Goal: Task Accomplishment & Management: Use online tool/utility

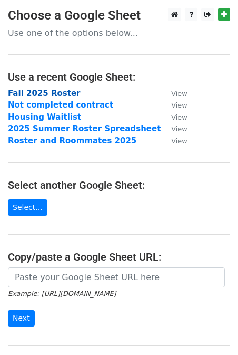
click at [52, 93] on strong "Fall 2025 Roster" at bounding box center [44, 93] width 73 height 9
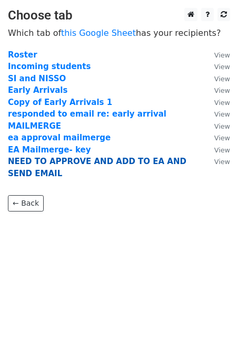
click at [60, 161] on strong "NEED TO APPROVE AND ADD TO EA AND SEND EMAIL" at bounding box center [97, 168] width 179 height 22
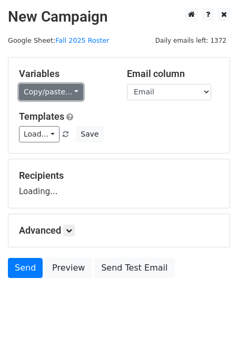
click at [49, 86] on link "Copy/paste..." at bounding box center [51, 92] width 64 height 16
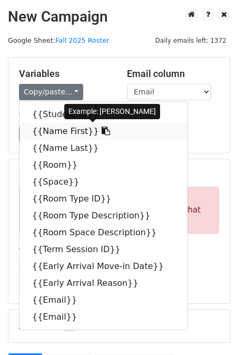
click at [59, 129] on link "{{Name First}}" at bounding box center [103, 131] width 168 height 17
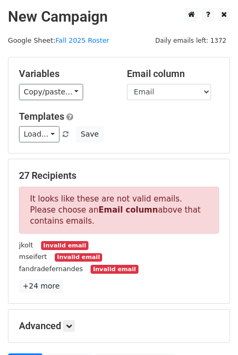
click at [46, 93] on div "View my templates" at bounding box center [41, 99] width 70 height 15
click at [40, 92] on link "Copy/paste..." at bounding box center [51, 92] width 64 height 16
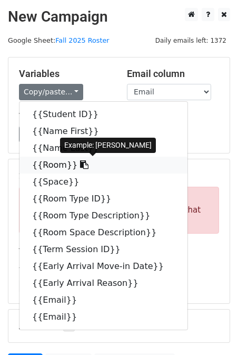
click at [52, 168] on link "{{Room}}" at bounding box center [103, 165] width 168 height 17
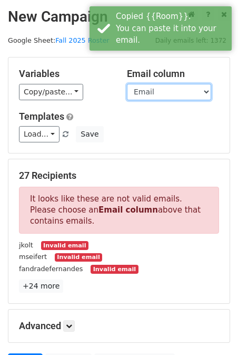
click at [141, 90] on select "Student ID Name First Name Last Room Space Room Type ID Room Type Description R…" at bounding box center [169, 92] width 84 height 16
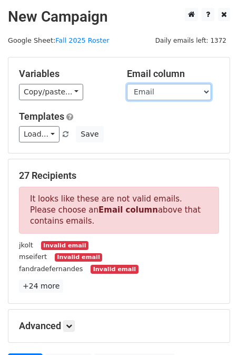
click at [147, 90] on select "Student ID Name First Name Last Room Space Room Type ID Room Type Description R…" at bounding box center [169, 92] width 84 height 16
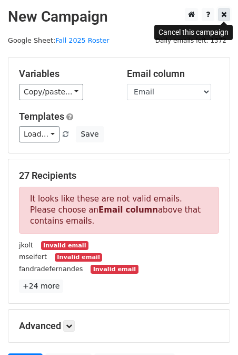
click at [223, 9] on link at bounding box center [224, 14] width 12 height 13
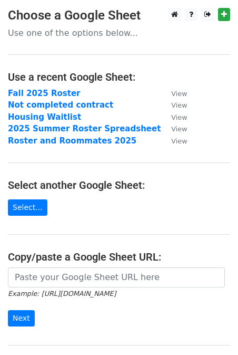
click at [51, 98] on td "Fall 2025 Roster" at bounding box center [84, 93] width 153 height 12
click at [51, 94] on strong "Fall 2025 Roster" at bounding box center [44, 93] width 73 height 9
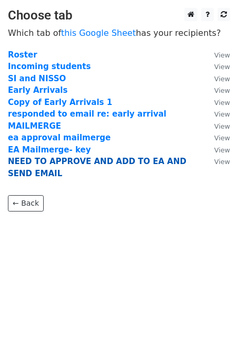
click at [27, 164] on strong "NEED TO APPROVE AND ADD TO EA AND SEND EMAIL" at bounding box center [97, 168] width 179 height 22
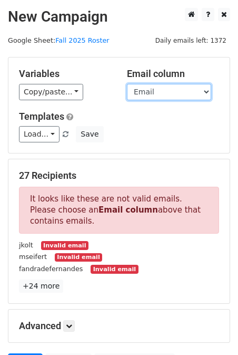
click at [150, 98] on select "Student ID Name First Name Last Room Space Room Type ID Room Type Description R…" at bounding box center [169, 92] width 84 height 16
select select "Email"
click at [127, 84] on select "Student ID Name First Name Last Room Space Room Type ID Room Type Description R…" at bounding box center [169, 92] width 84 height 16
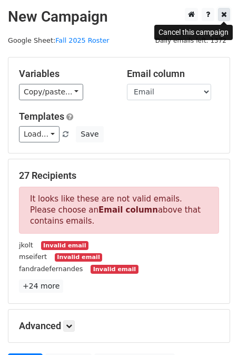
click at [225, 16] on icon at bounding box center [224, 14] width 6 height 7
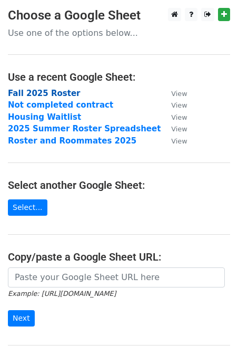
click at [43, 92] on strong "Fall 2025 Roster" at bounding box center [44, 93] width 73 height 9
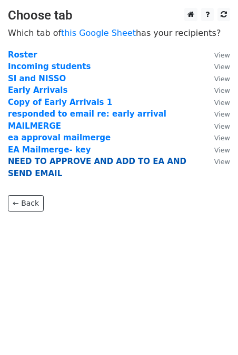
click at [59, 161] on strong "NEED TO APPROVE AND ADD TO EA AND SEND EMAIL" at bounding box center [97, 168] width 179 height 22
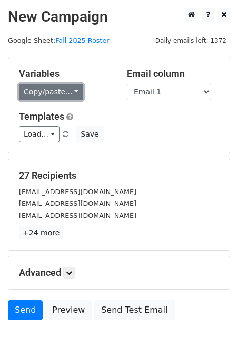
click at [63, 96] on link "Copy/paste..." at bounding box center [51, 92] width 64 height 16
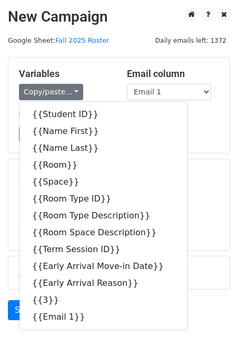
click at [95, 72] on h5 "Variables" at bounding box center [65, 74] width 92 height 12
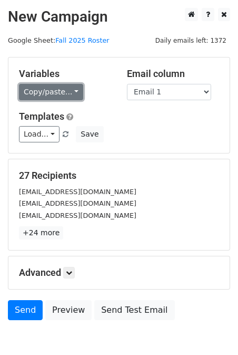
click at [71, 93] on link "Copy/paste..." at bounding box center [51, 92] width 64 height 16
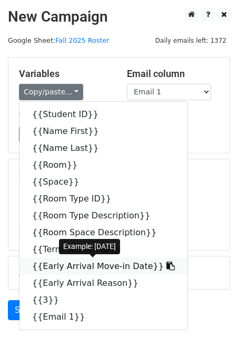
click at [70, 267] on link "{{Early Arrival Move-in Date}}" at bounding box center [103, 266] width 168 height 17
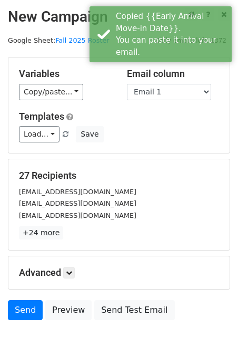
click at [90, 102] on div "Variables Copy/paste... {{Student ID}} {{Name First}} {{Name Last}} {{Room}} {{…" at bounding box center [118, 104] width 221 height 95
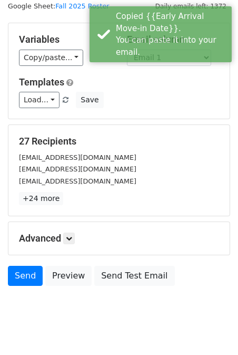
scroll to position [55, 0]
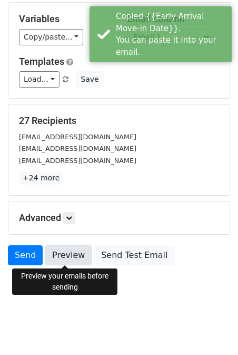
click at [72, 250] on link "Preview" at bounding box center [68, 255] width 46 height 20
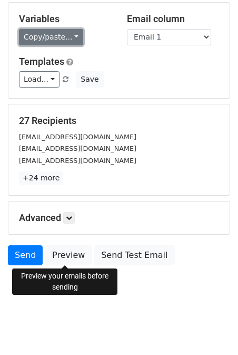
click at [72, 35] on link "Copy/paste..." at bounding box center [51, 37] width 64 height 16
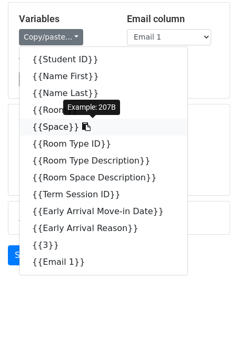
click at [62, 130] on link "{{Space}}" at bounding box center [103, 127] width 168 height 17
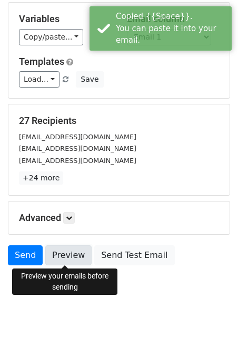
click at [78, 261] on link "Preview" at bounding box center [68, 255] width 46 height 20
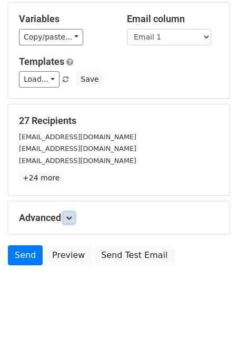
click at [72, 219] on icon at bounding box center [69, 217] width 6 height 6
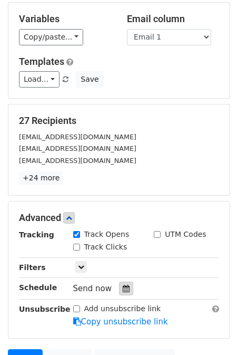
click at [124, 287] on icon at bounding box center [126, 288] width 7 height 7
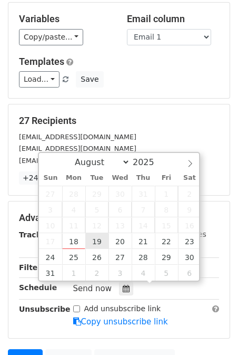
type input "[DATE] 12:00"
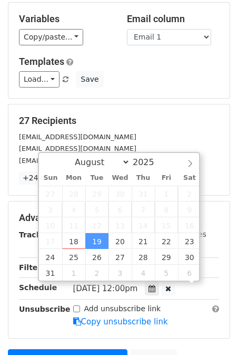
scroll to position [1, 0]
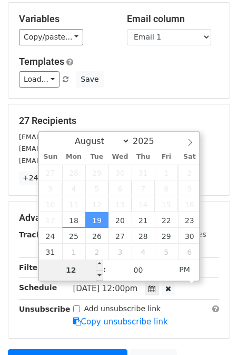
click at [75, 269] on input "12" at bounding box center [71, 269] width 64 height 21
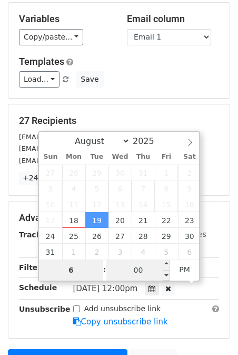
type input "6"
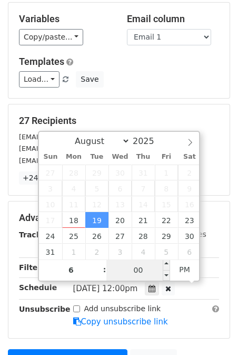
type input "[DATE] 18:00"
type input "06"
click at [143, 268] on input "00" at bounding box center [138, 269] width 64 height 21
type input "17"
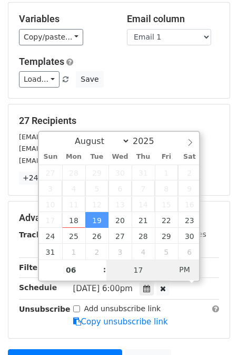
type input "[DATE] 06:17"
click at [194, 275] on span "AM" at bounding box center [184, 269] width 29 height 21
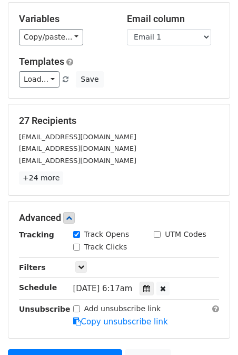
click at [164, 336] on div "Advanced Tracking Track Opens UTM Codes Track Clicks Filters Only include sprea…" at bounding box center [118, 269] width 221 height 136
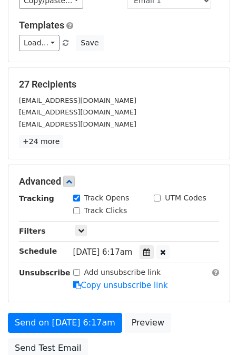
scroll to position [100, 0]
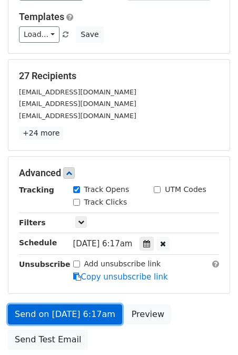
click at [78, 316] on link "Send on [DATE] 6:17am" at bounding box center [65, 314] width 114 height 20
